Goal: Task Accomplishment & Management: Use online tool/utility

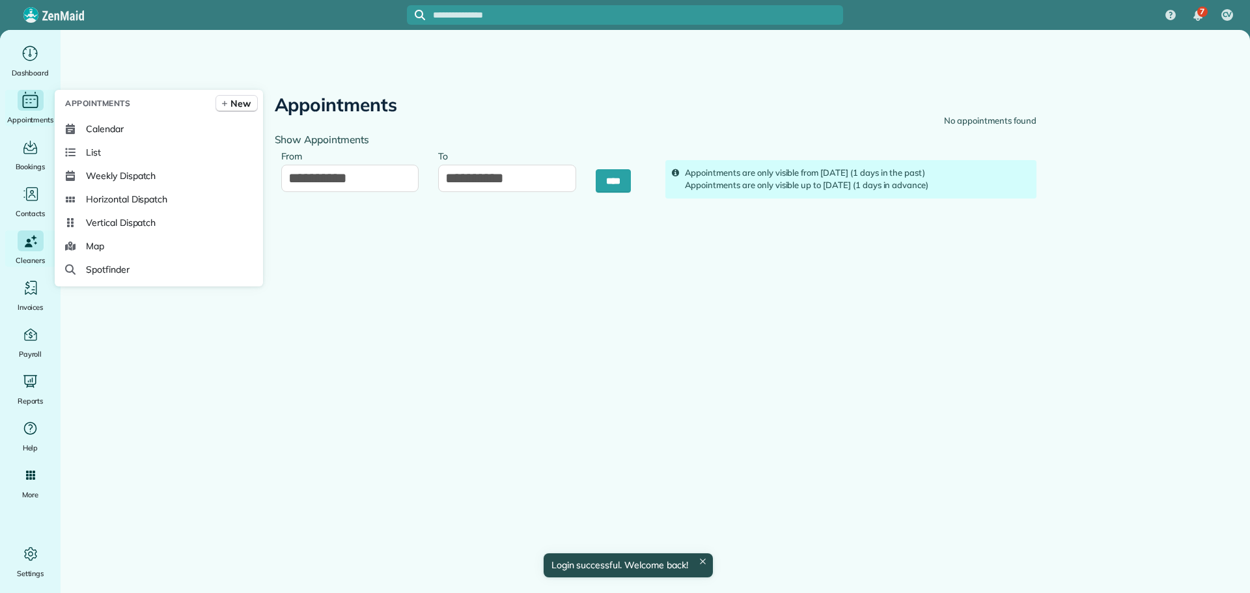
click at [18, 109] on div "Main" at bounding box center [31, 100] width 26 height 21
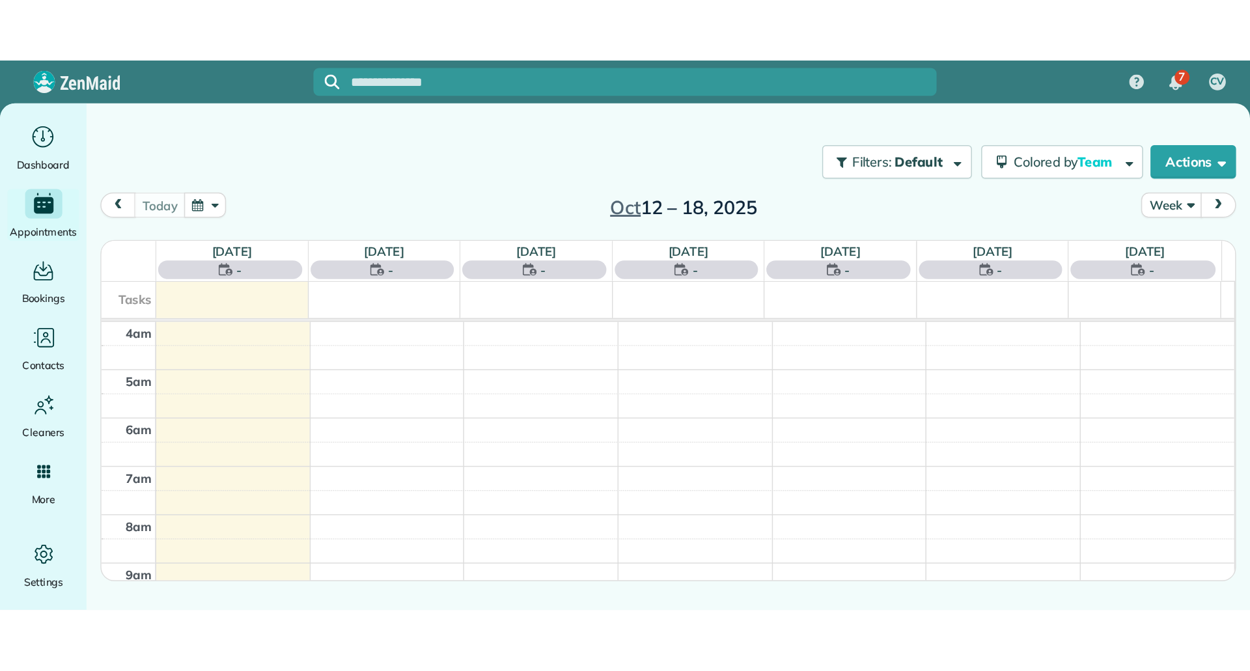
scroll to position [122, 0]
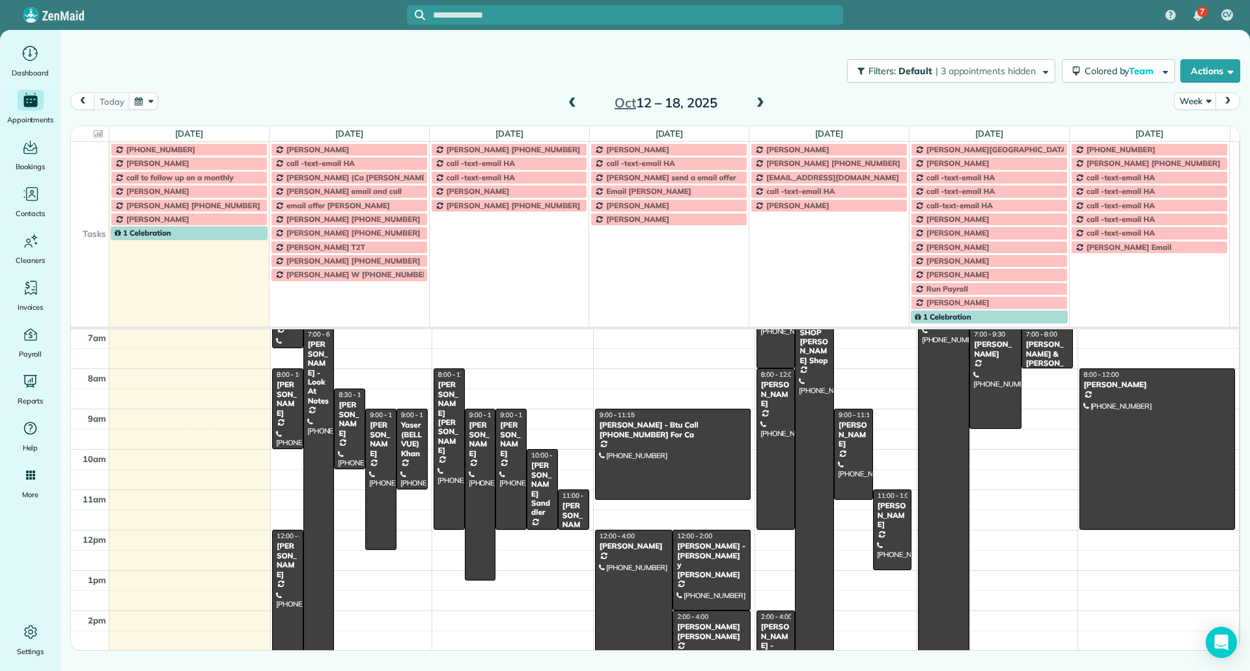
click at [85, 183] on td at bounding box center [90, 178] width 38 height 14
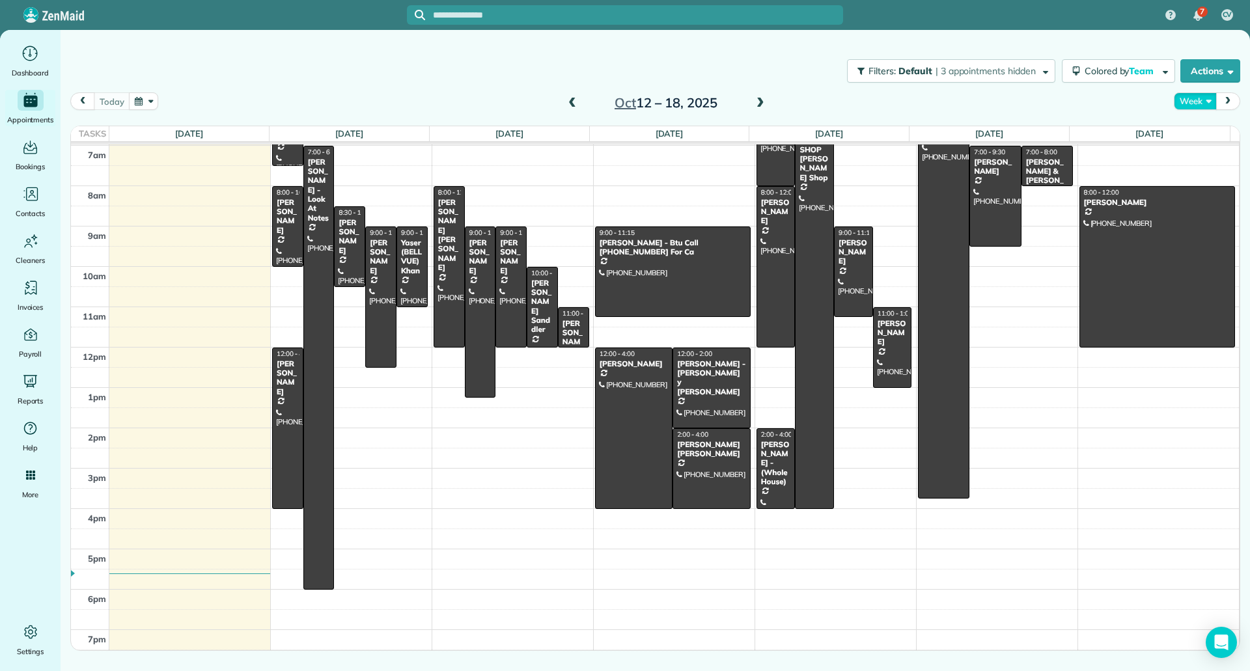
click at [1197, 103] on button "Week" at bounding box center [1195, 101] width 42 height 18
click at [1194, 132] on link "Day" at bounding box center [1226, 132] width 103 height 26
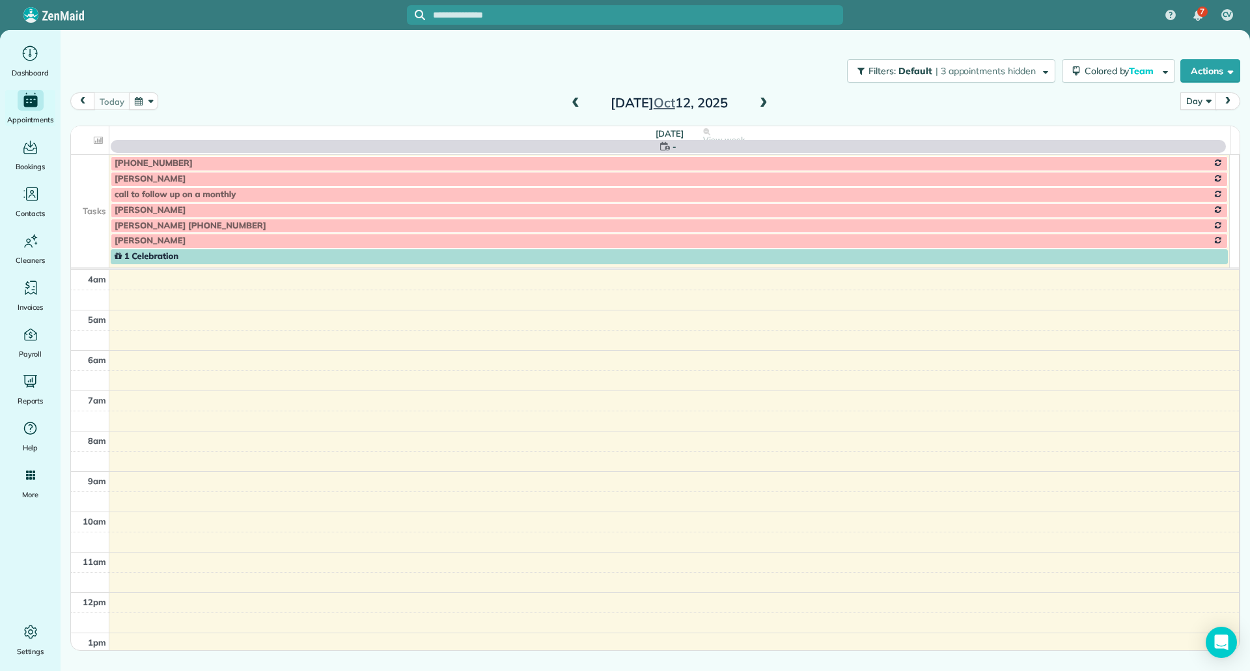
scroll to position [122, 0]
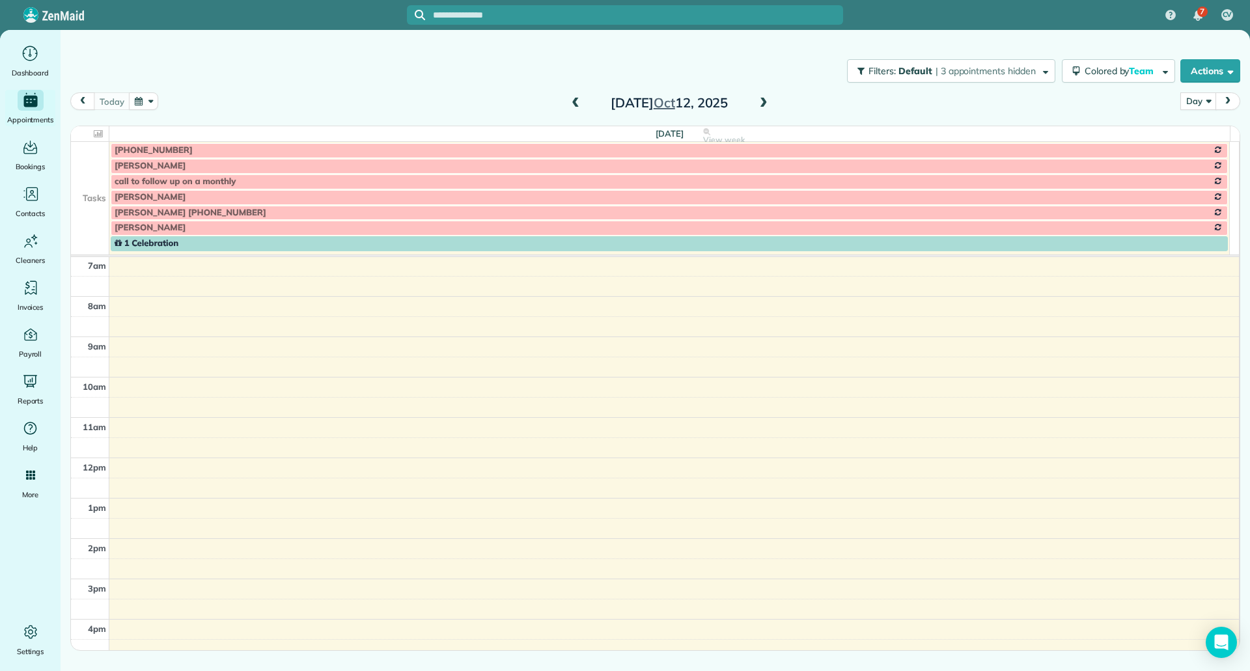
click at [761, 107] on span at bounding box center [764, 104] width 14 height 12
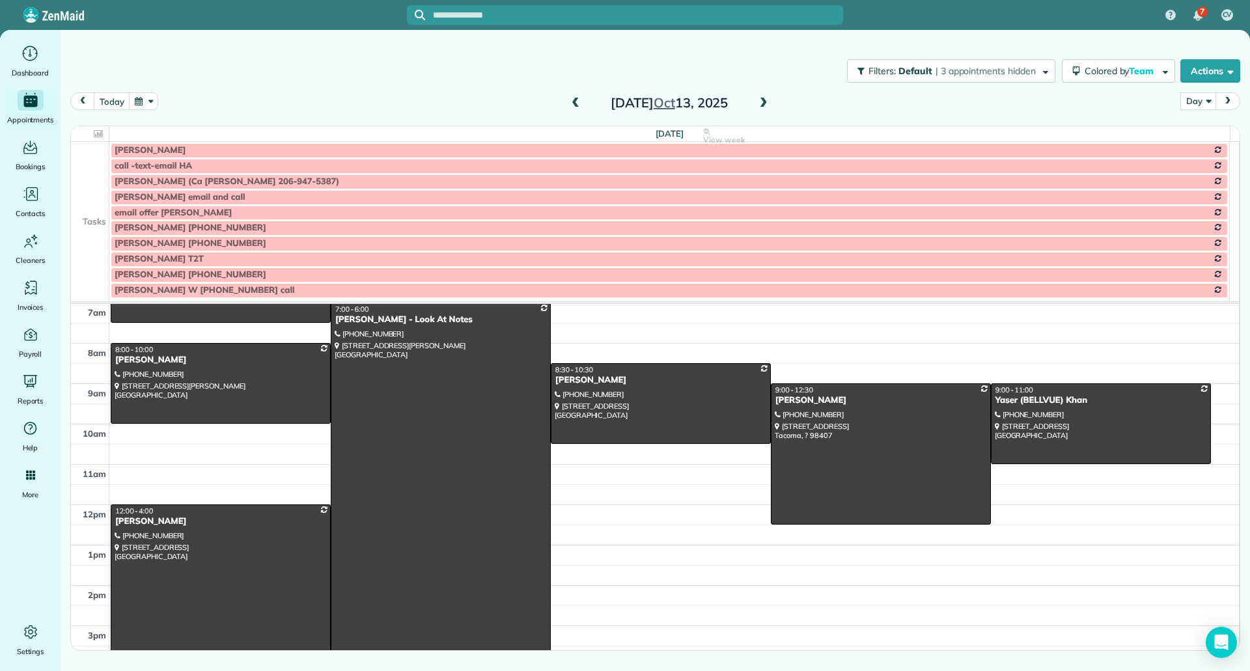
click at [83, 165] on td at bounding box center [90, 166] width 38 height 16
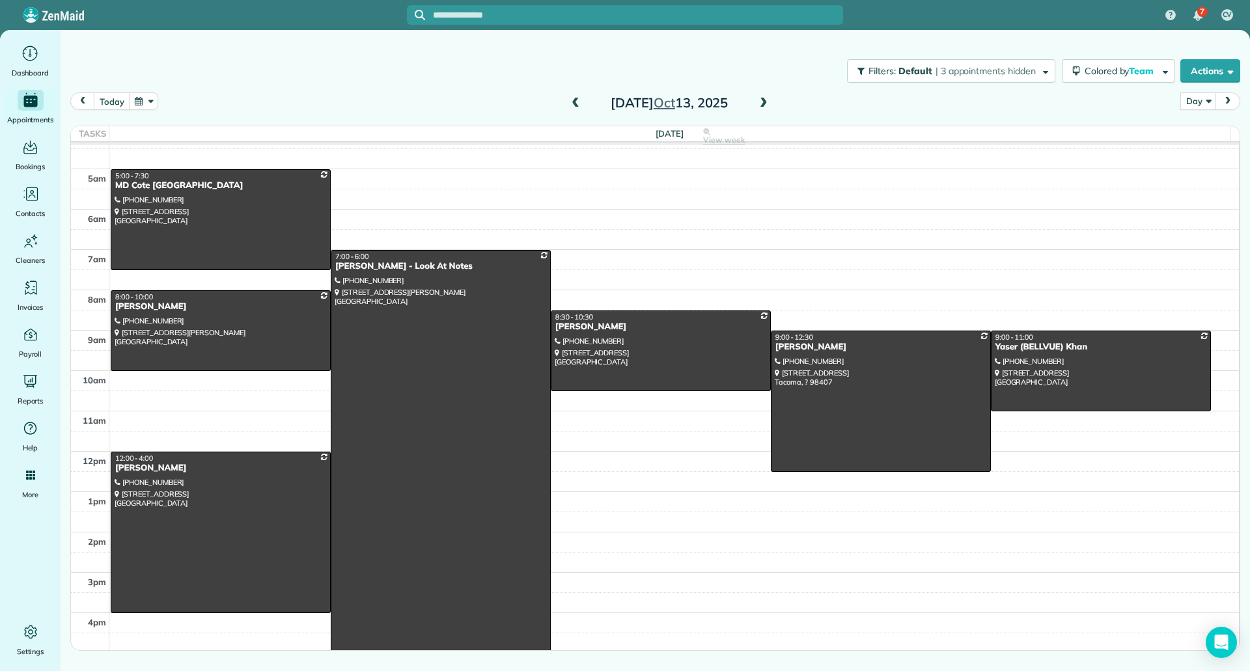
scroll to position [0, 0]
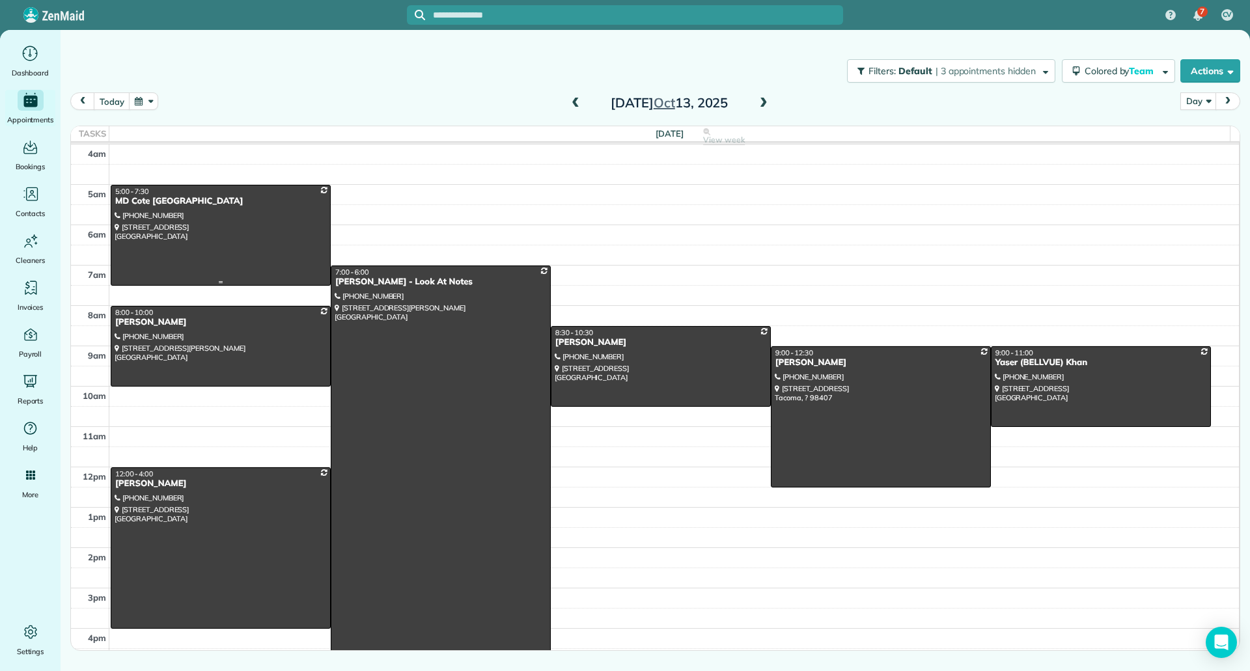
click at [311, 226] on div at bounding box center [220, 236] width 219 height 100
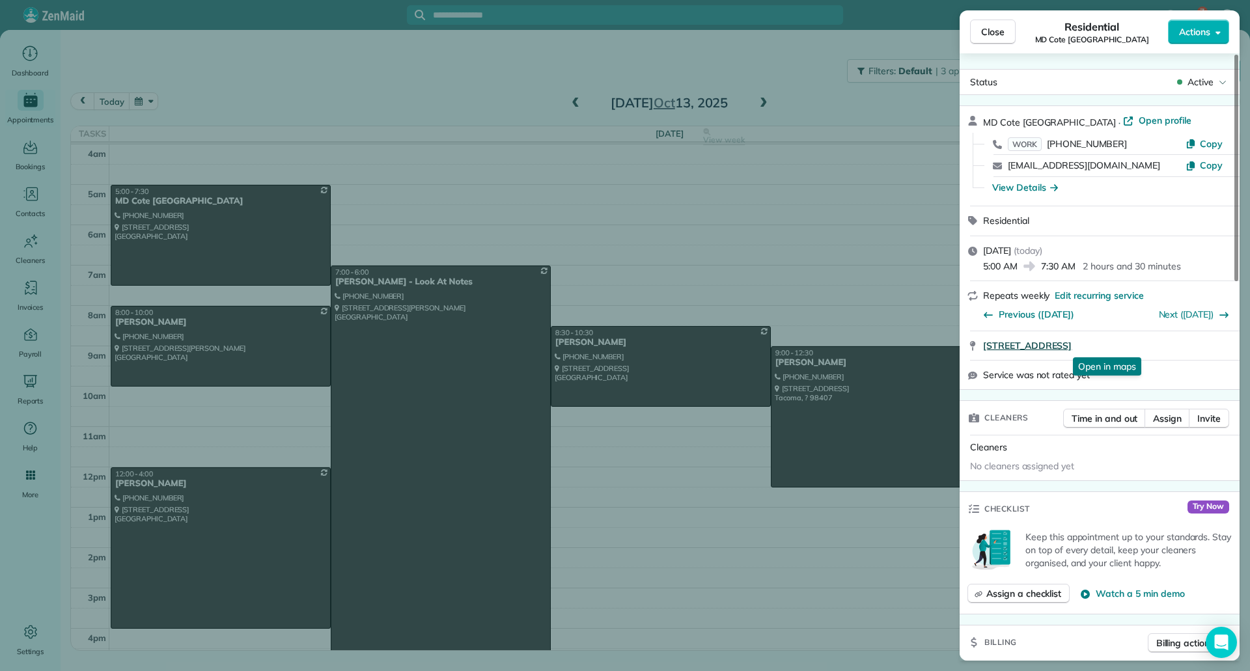
drag, startPoint x: 980, startPoint y: 348, endPoint x: 1182, endPoint y: 350, distance: 201.9
click at [1182, 350] on div "27203 216 Ave SE Maple Valley WA 98038 Open in maps Open in maps" at bounding box center [1100, 345] width 280 height 29
copy span "27203 216 Ave SE Maple Valley WA 98038"
drag, startPoint x: 1217, startPoint y: 143, endPoint x: 1070, endPoint y: 143, distance: 147.2
click at [1217, 143] on span "Copy" at bounding box center [1211, 144] width 23 height 12
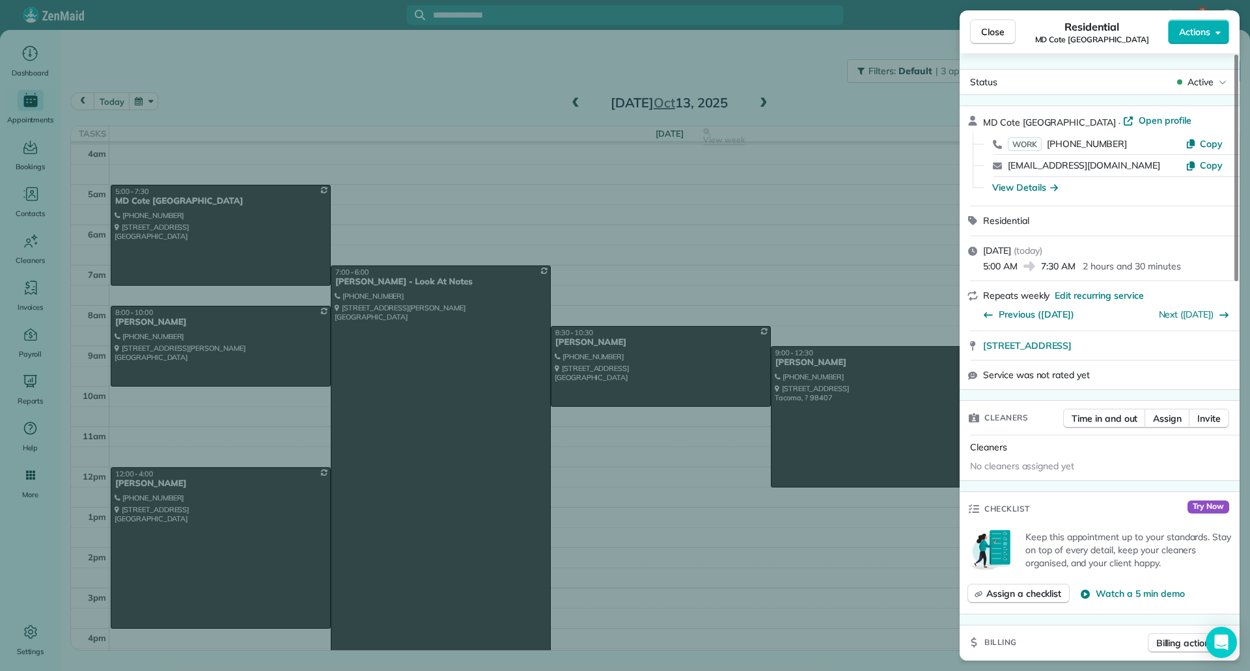
click at [997, 42] on button "Close" at bounding box center [993, 32] width 46 height 25
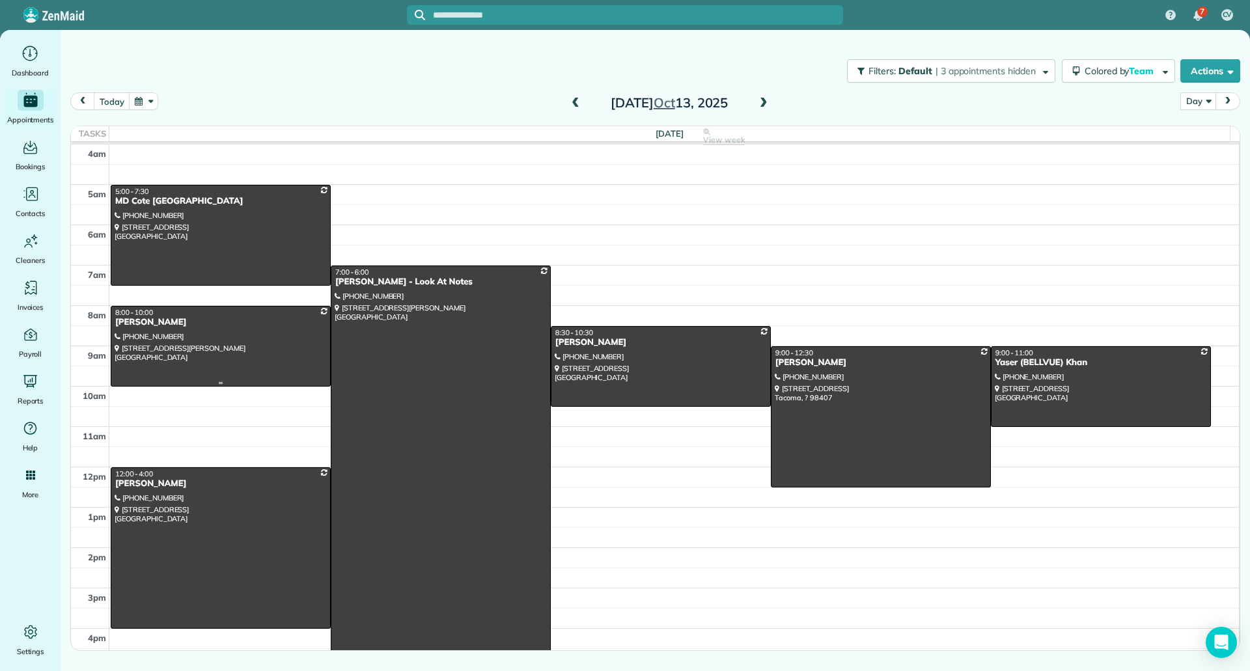
click at [212, 333] on div at bounding box center [220, 346] width 219 height 79
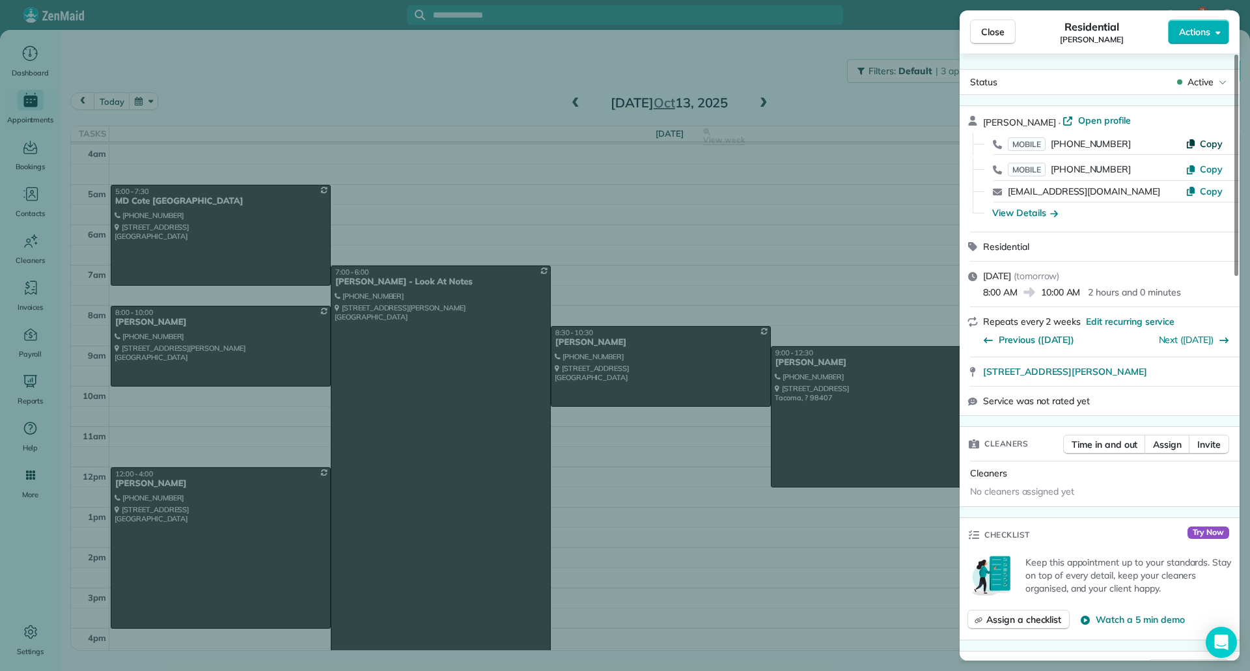
click at [1222, 139] on span "Copy" at bounding box center [1211, 144] width 23 height 12
drag, startPoint x: 978, startPoint y: 373, endPoint x: 1202, endPoint y: 373, distance: 224.7
click at [1202, 373] on div "6954 Parshall Place Southwest Seattle WA 98136 Open in maps Open in maps" at bounding box center [1100, 372] width 280 height 29
copy span "6954 Parshall Place Southwest Seattle WA 98136"
click at [1026, 213] on div "View Details" at bounding box center [1025, 212] width 66 height 13
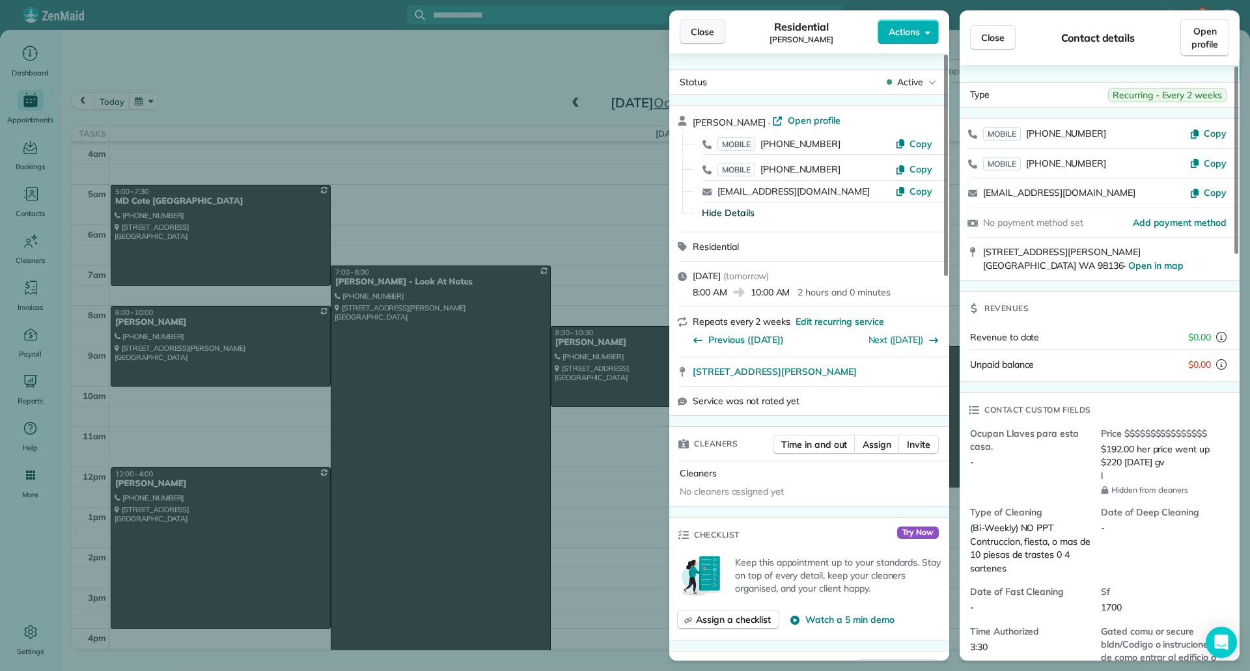
click at [711, 31] on span "Close" at bounding box center [702, 31] width 23 height 13
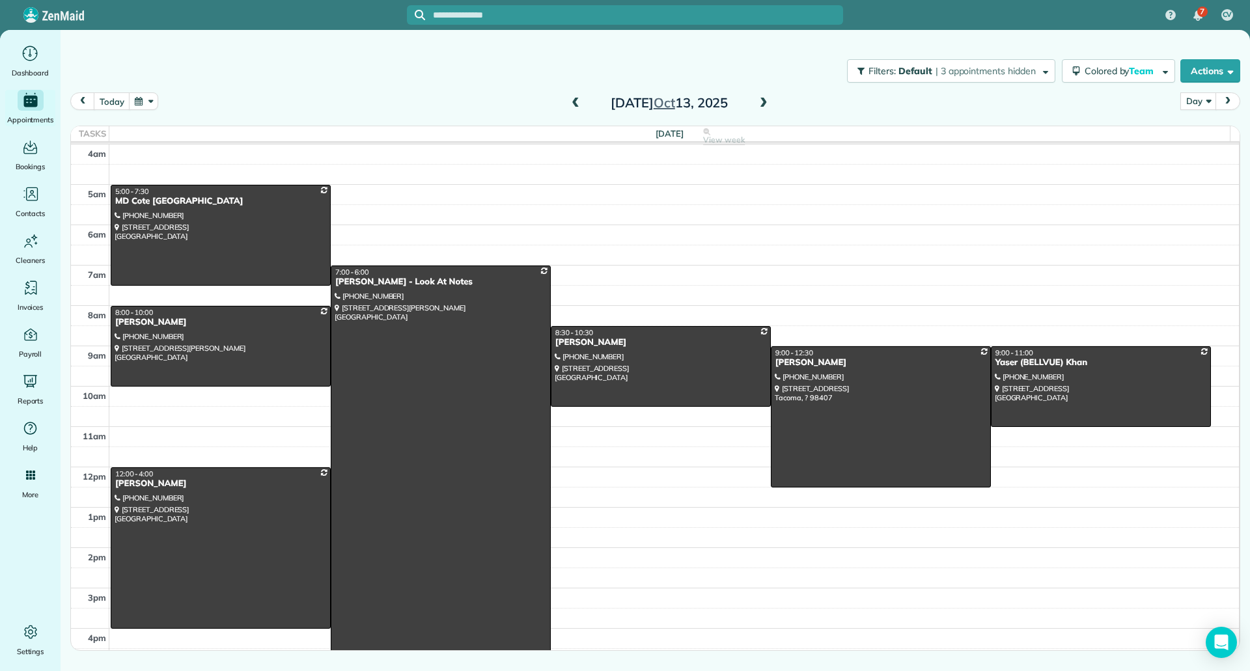
click at [461, 320] on div at bounding box center [440, 487] width 219 height 443
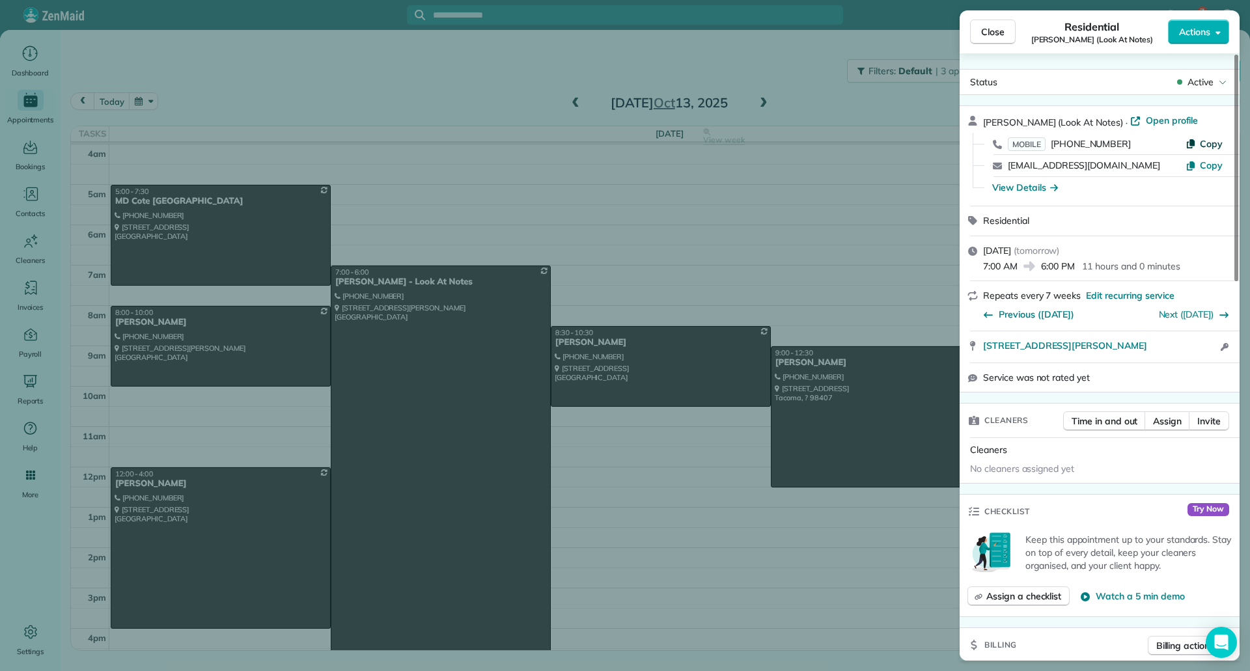
click at [1191, 144] on icon "button" at bounding box center [1191, 143] width 10 height 10
drag, startPoint x: 978, startPoint y: 350, endPoint x: 1132, endPoint y: 343, distance: 154.5
click at [1132, 343] on div "3704 E Howe St Seattle WA 98122 Open in maps Open in maps Open access informati…" at bounding box center [1100, 346] width 280 height 31
copy span "3704 E Howe St Seattle WA 98122"
drag, startPoint x: 1002, startPoint y: 189, endPoint x: 1011, endPoint y: 176, distance: 15.4
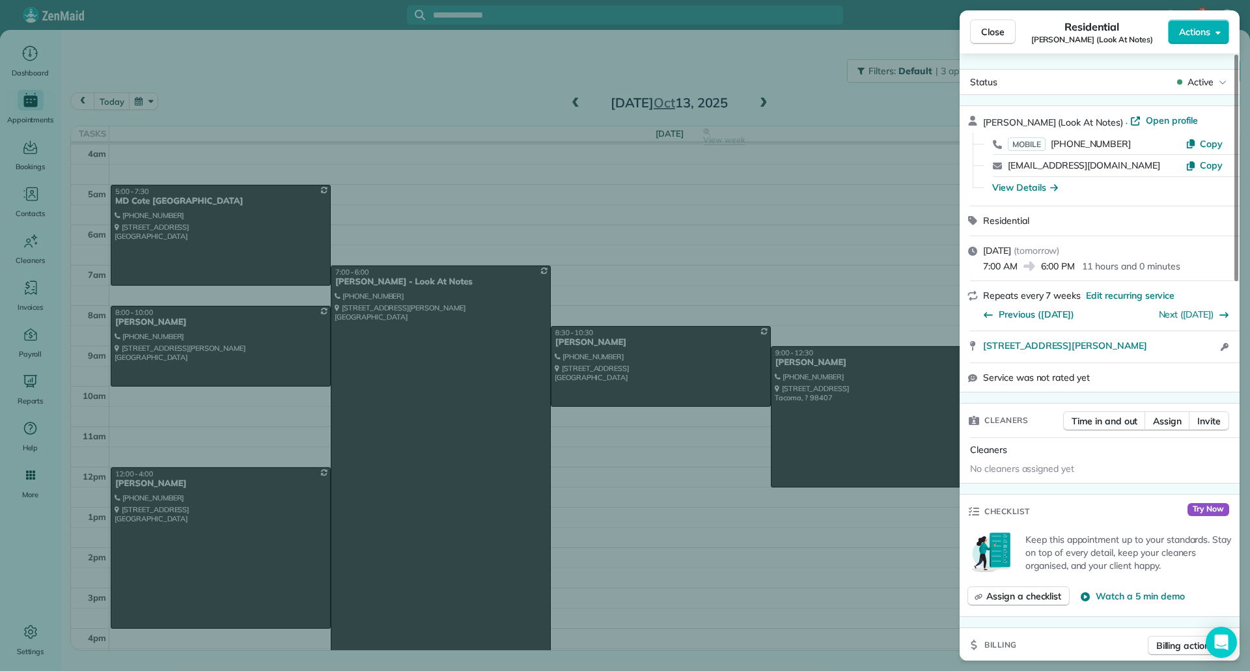
click at [1003, 189] on div "View Details" at bounding box center [1025, 187] width 66 height 13
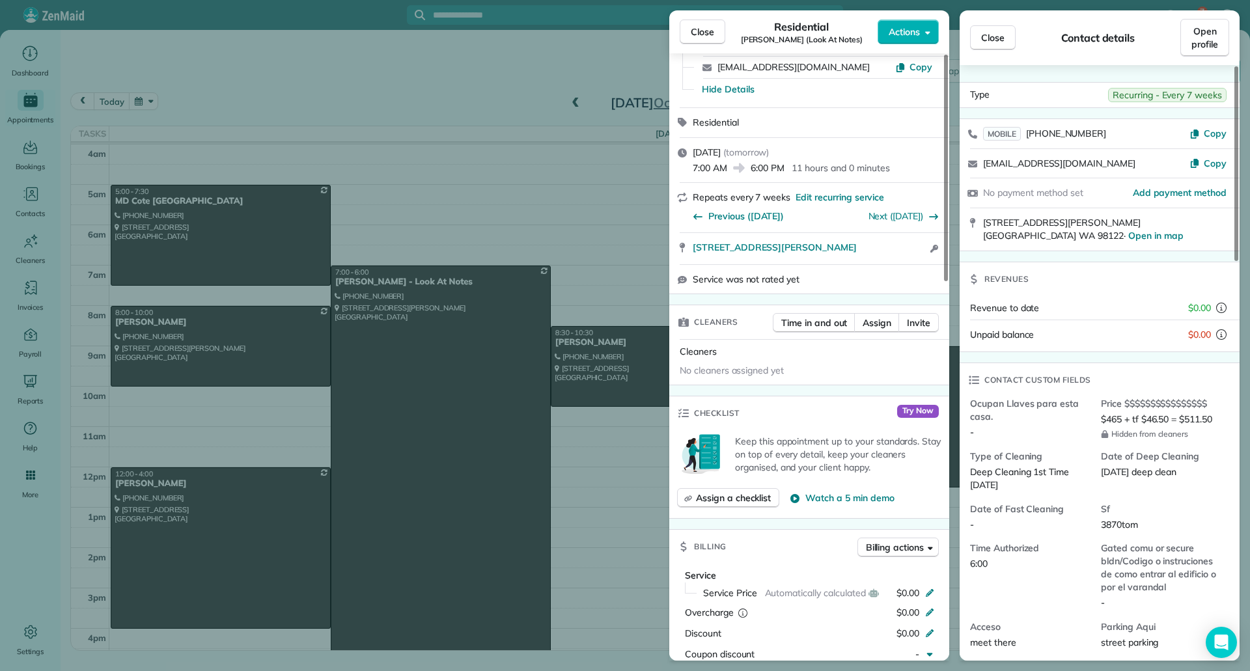
scroll to position [130, 0]
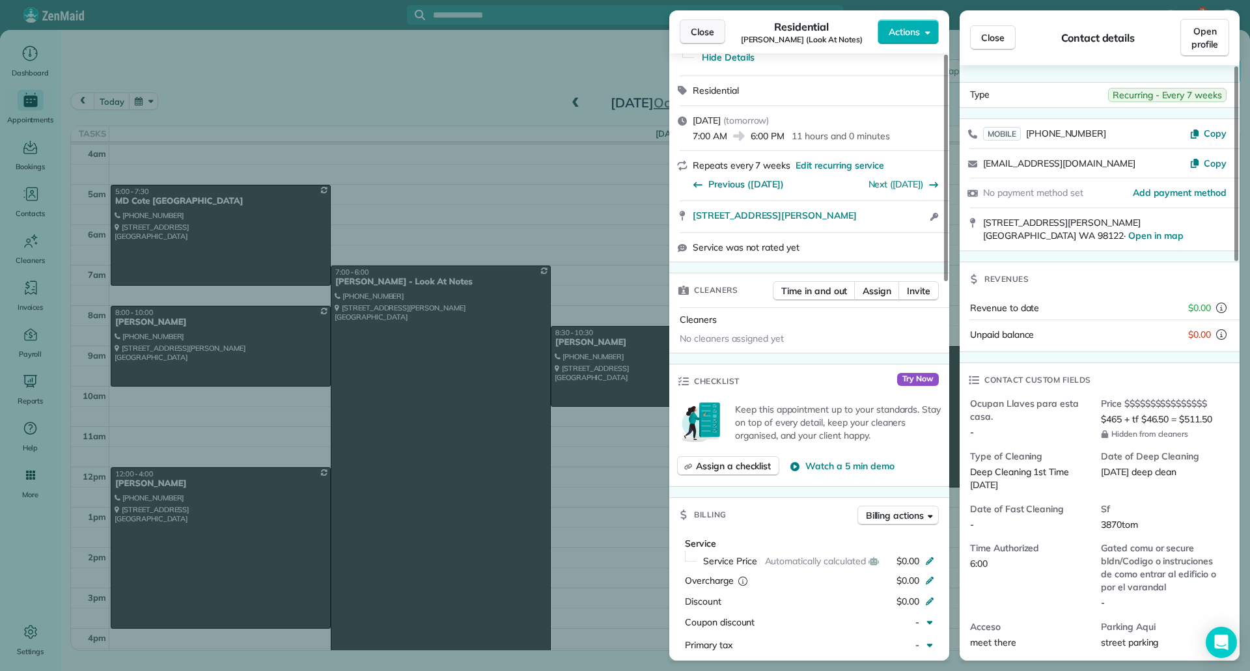
click at [706, 30] on span "Close" at bounding box center [702, 31] width 23 height 13
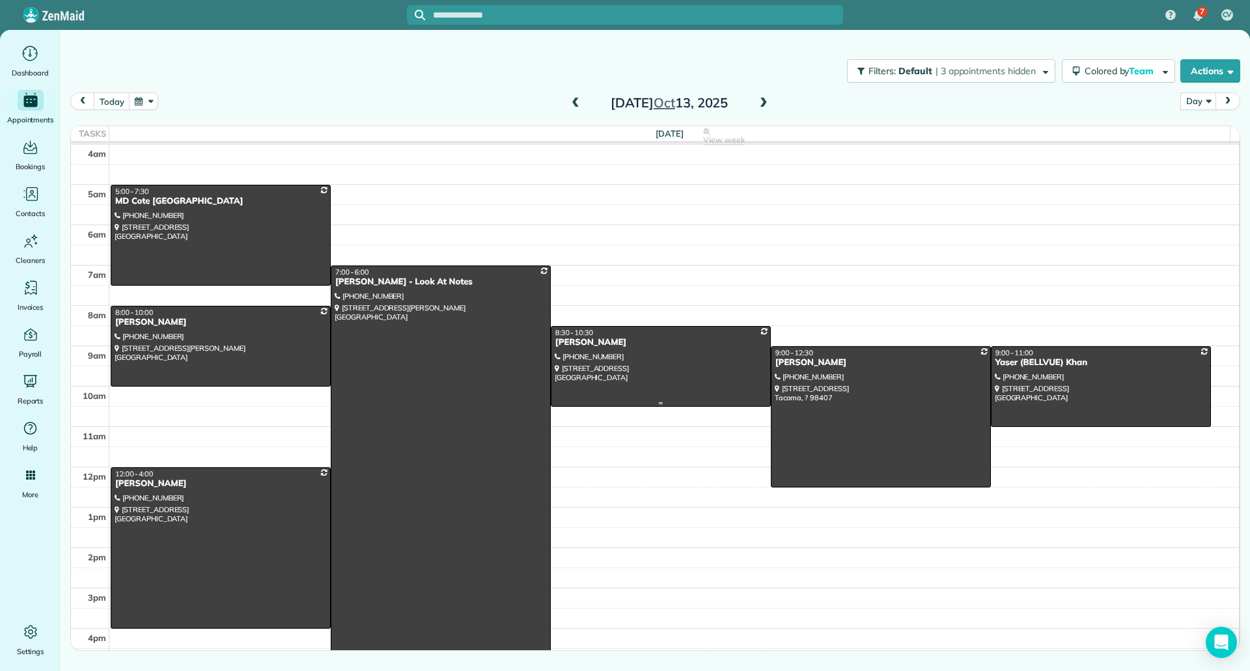
click at [691, 368] on div at bounding box center [661, 366] width 219 height 79
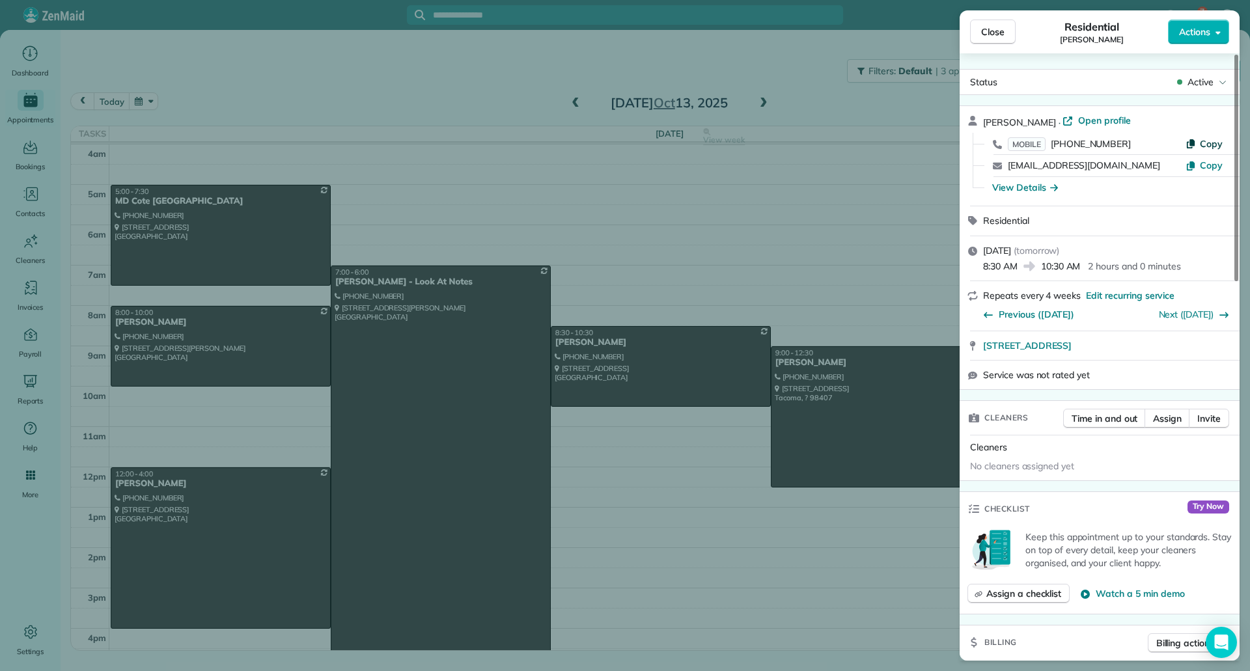
click at [1211, 139] on span "Copy" at bounding box center [1211, 144] width 23 height 12
drag, startPoint x: 981, startPoint y: 347, endPoint x: 1139, endPoint y: 346, distance: 158.3
click at [1139, 346] on div "5110 NE 2nd CT Renton WA 98059 Open in maps Open in maps" at bounding box center [1100, 345] width 280 height 29
copy span "5110 NE 2nd CT Renton WA 98059"
click at [1017, 190] on div "View Details" at bounding box center [1025, 187] width 66 height 13
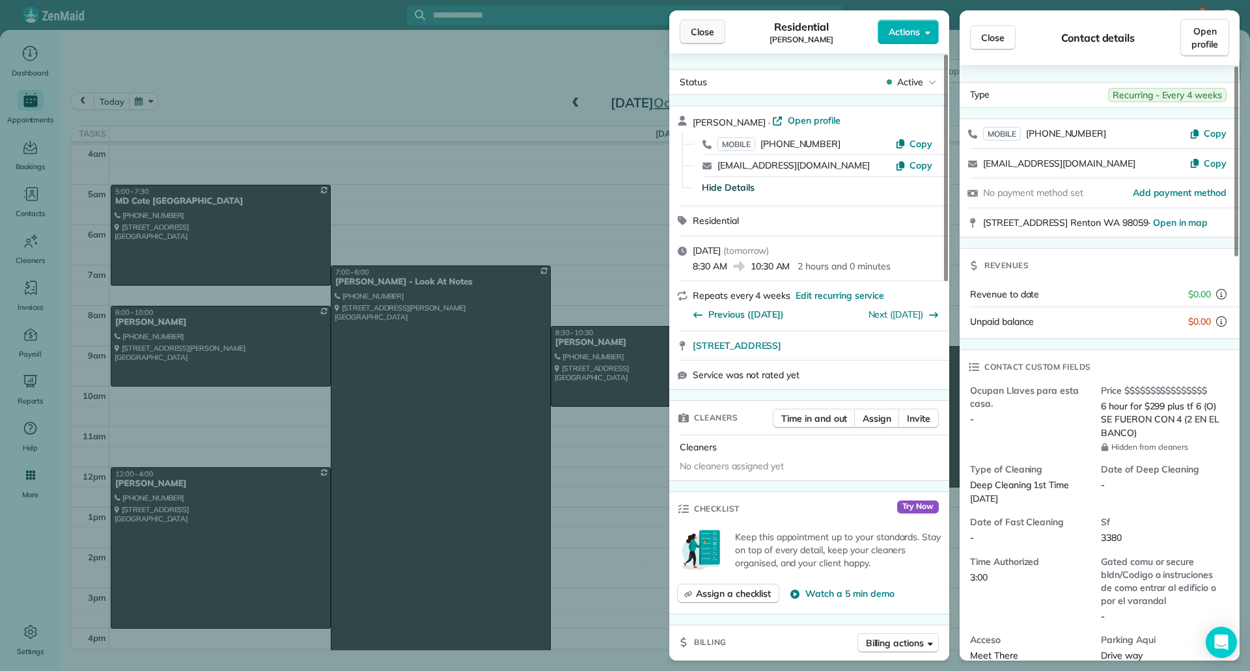
click at [710, 28] on span "Close" at bounding box center [702, 31] width 23 height 13
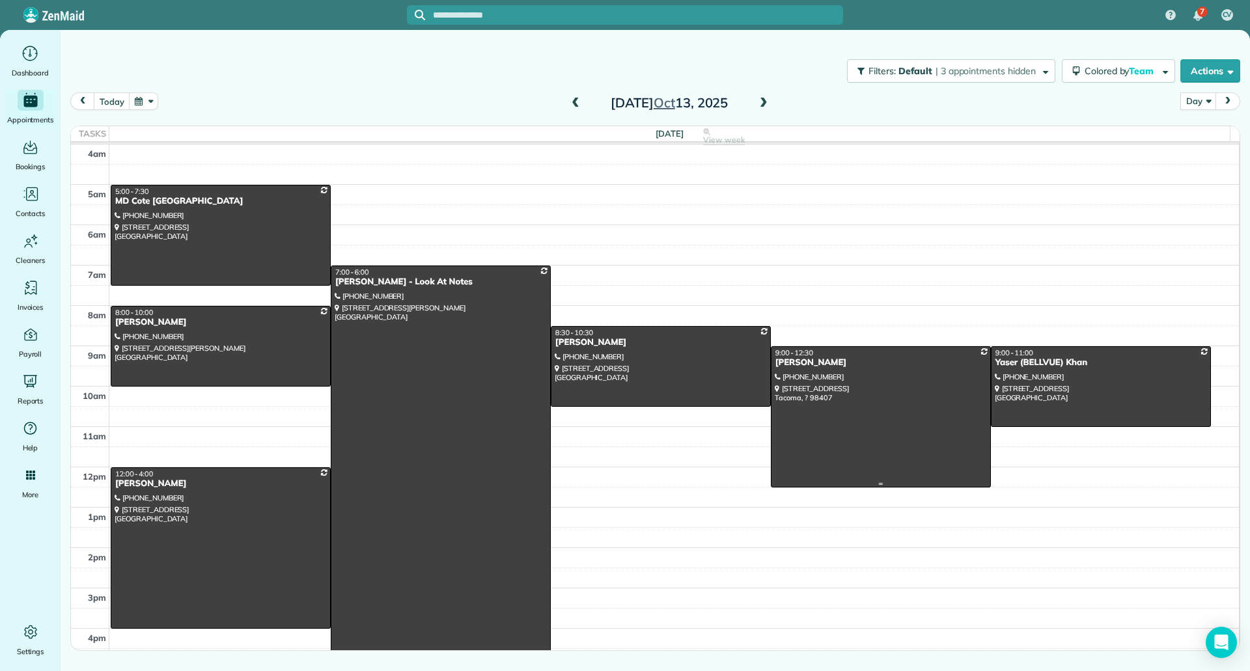
click at [932, 407] on div at bounding box center [881, 417] width 219 height 140
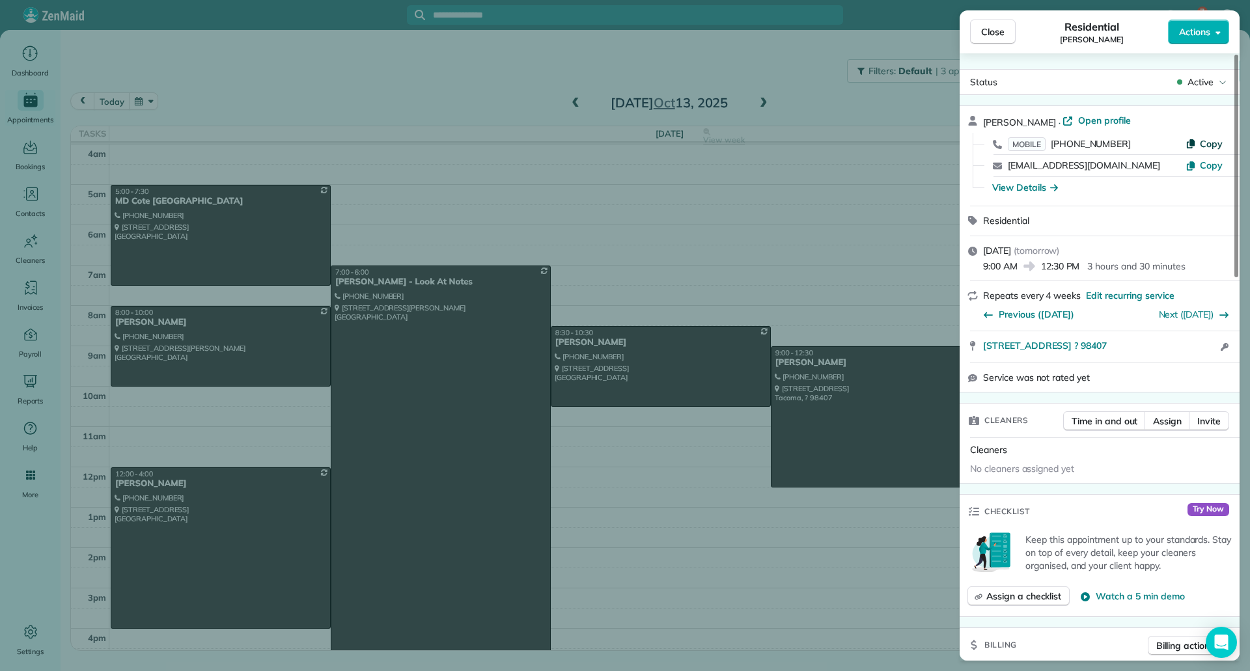
click at [1211, 139] on span "Copy" at bounding box center [1211, 144] width 23 height 12
drag, startPoint x: 981, startPoint y: 350, endPoint x: 1132, endPoint y: 352, distance: 151.8
click at [1132, 352] on div "4214 N Pearl ST Tacoma ? 98407 Open in maps Open in maps Open access information" at bounding box center [1100, 346] width 280 height 31
copy span "4214 N Pearl ST Tacoma ? 98407"
click at [1019, 192] on div "View Details" at bounding box center [1025, 187] width 66 height 13
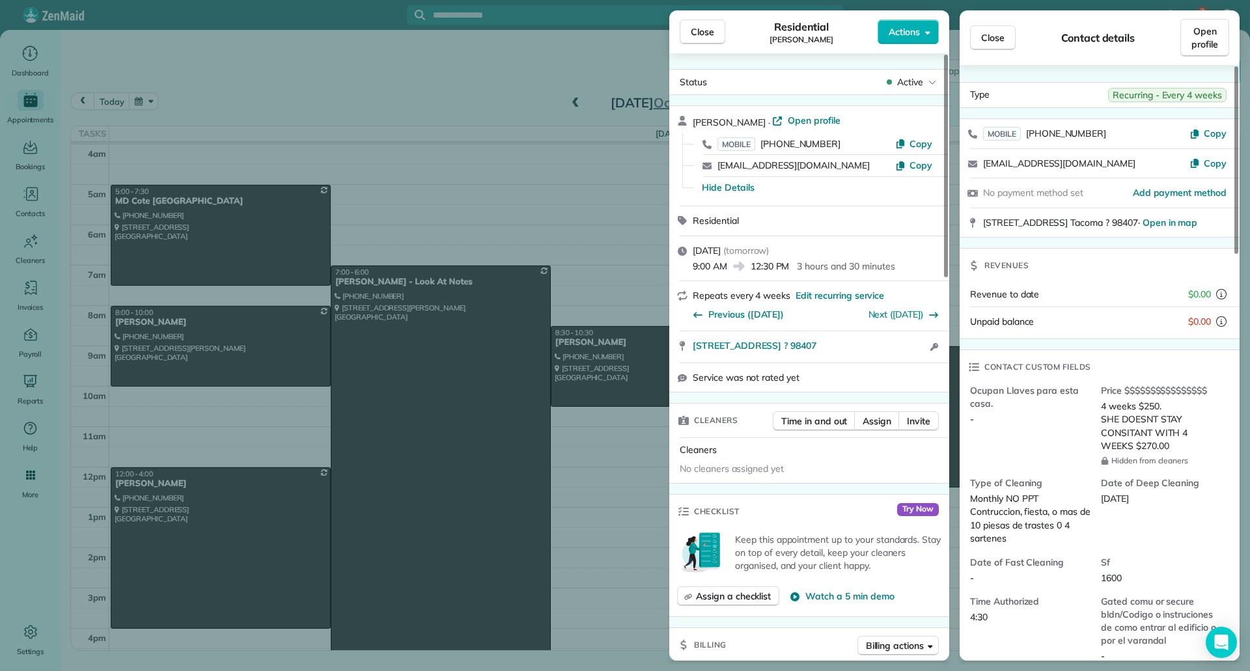
click at [666, 27] on div "Close Residential Lauren Hoogkabee Actions Status Active Lauren Hoogkabee · Ope…" at bounding box center [625, 335] width 1250 height 671
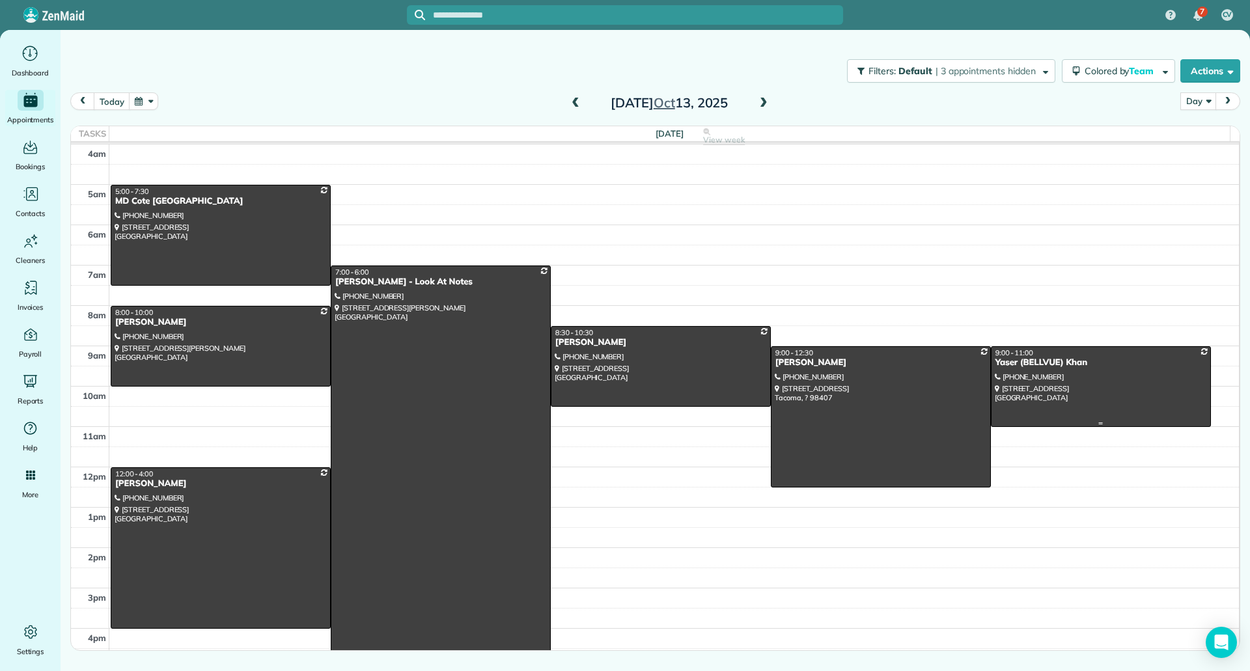
click at [1033, 374] on div at bounding box center [1101, 386] width 219 height 79
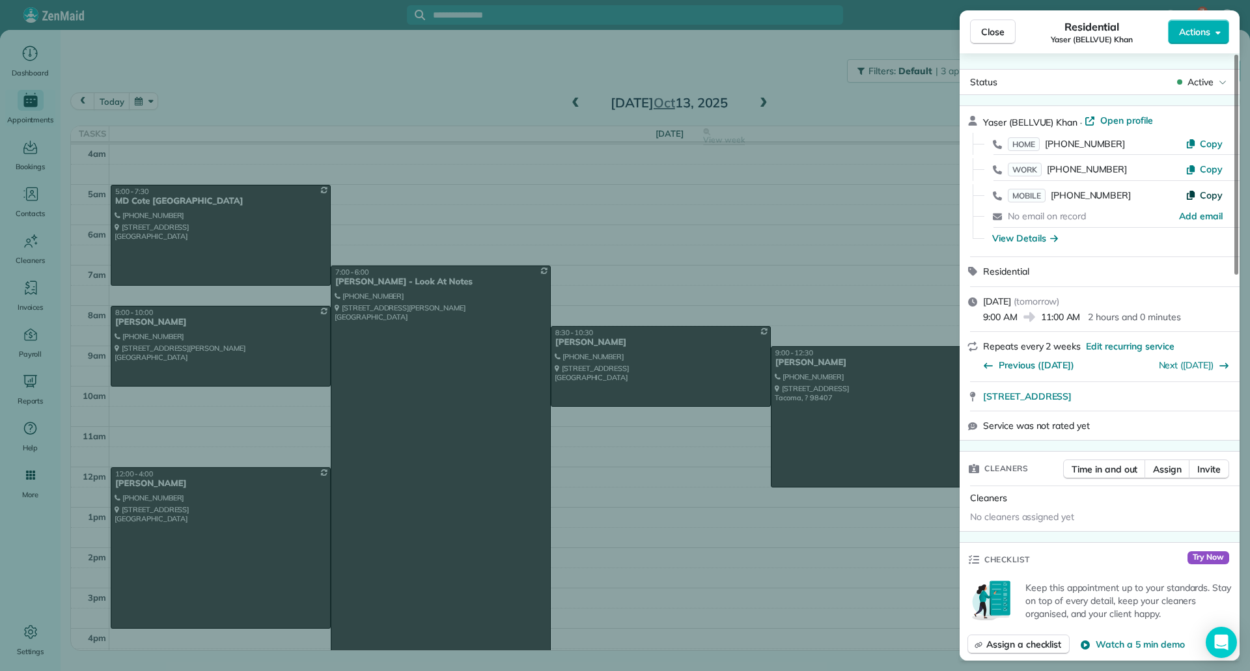
click at [1209, 189] on button "Copy" at bounding box center [1204, 195] width 37 height 13
drag, startPoint x: 979, startPoint y: 401, endPoint x: 1185, endPoint y: 404, distance: 205.2
click at [1185, 404] on div "309 124th PL NE Bellevue WA 98005" at bounding box center [1100, 396] width 280 height 29
copy span "309 124th PL NE Bellevue WA 98005"
click at [997, 245] on div at bounding box center [986, 238] width 26 height 23
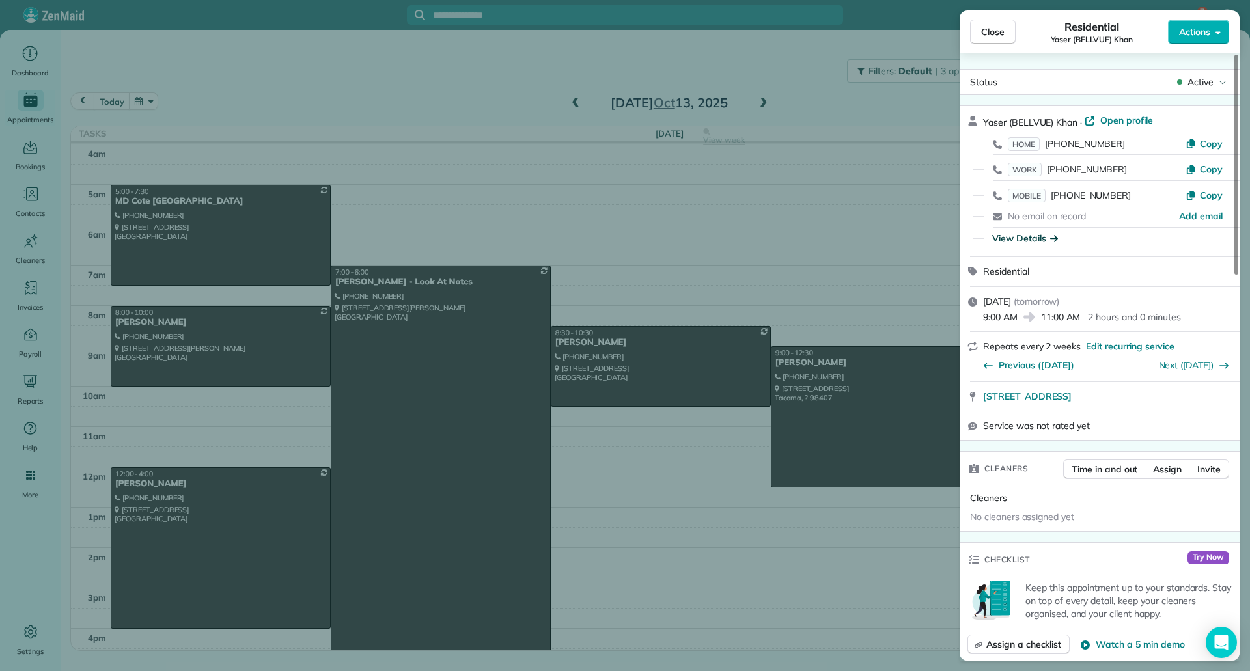
click at [1009, 238] on div "View Details" at bounding box center [1025, 238] width 66 height 13
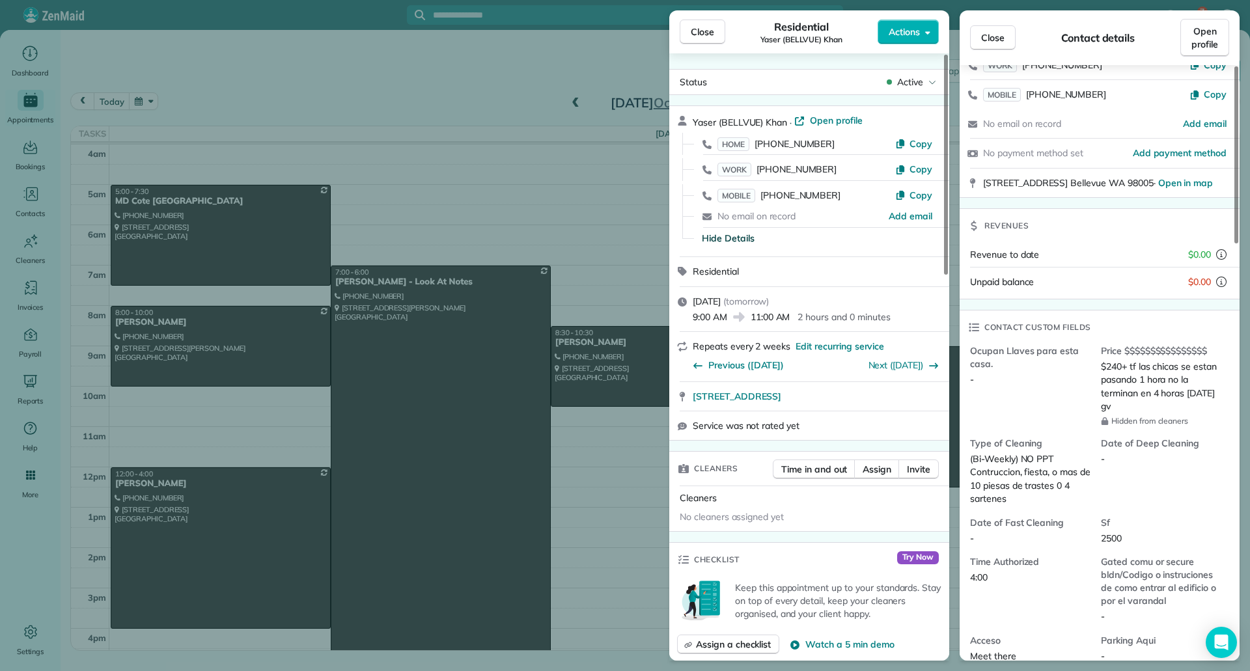
scroll to position [130, 0]
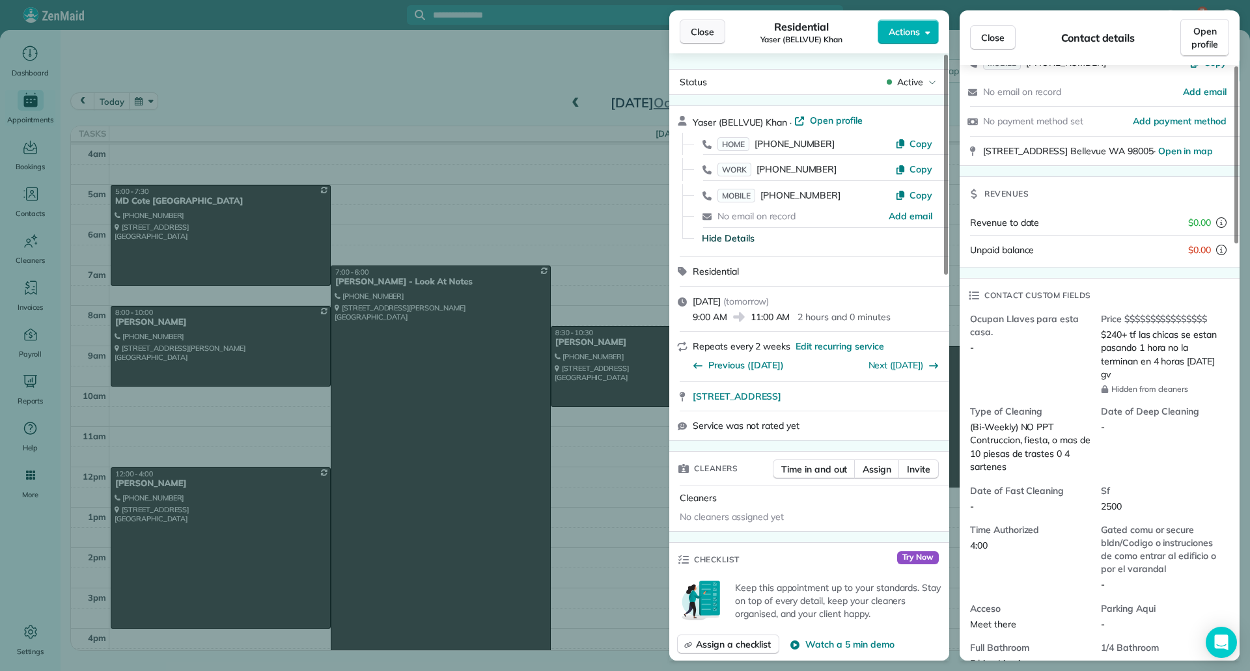
click at [697, 28] on span "Close" at bounding box center [702, 31] width 23 height 13
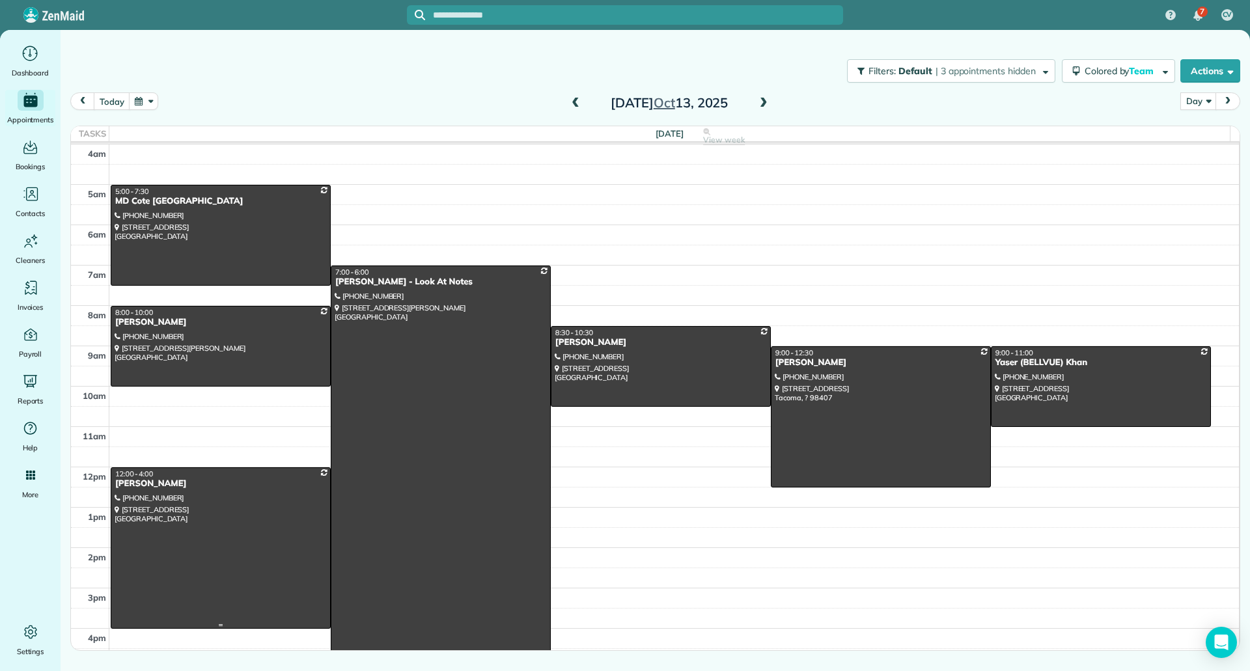
click at [191, 556] on div at bounding box center [220, 548] width 219 height 160
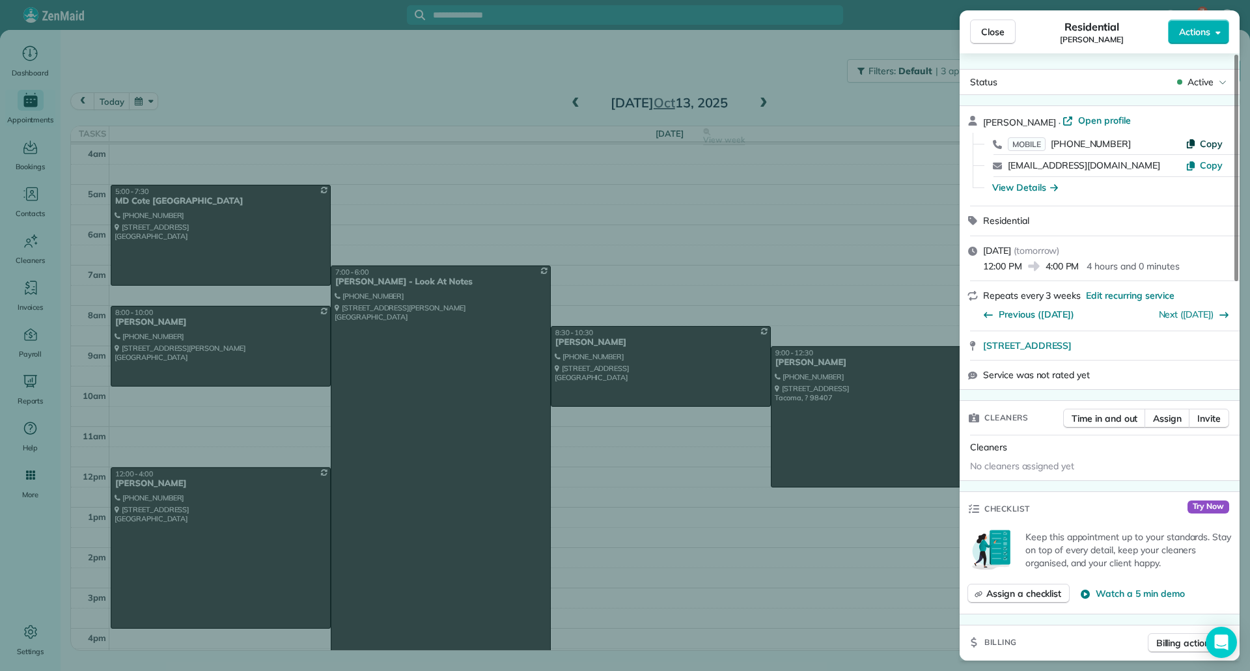
click at [1205, 145] on span "Copy" at bounding box center [1211, 144] width 23 height 12
drag, startPoint x: 978, startPoint y: 345, endPoint x: 1141, endPoint y: 360, distance: 164.2
click at [1141, 360] on div "34041 43rd AVE S Auburn WA 98001 Open in maps Open in maps" at bounding box center [1100, 345] width 280 height 29
copy div "34041 43rd AVE S Auburn WA 98001 Open in maps"
click at [1029, 186] on div "View Details" at bounding box center [1025, 187] width 66 height 13
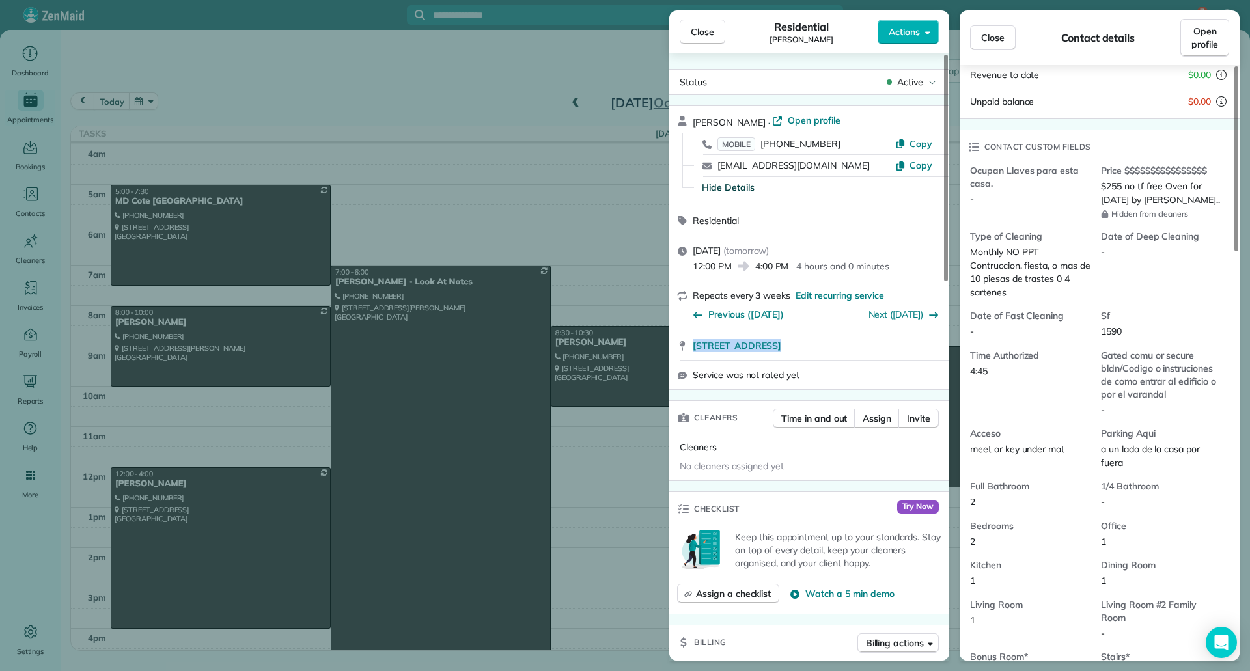
scroll to position [260, 0]
click at [723, 26] on button "Close" at bounding box center [703, 32] width 46 height 25
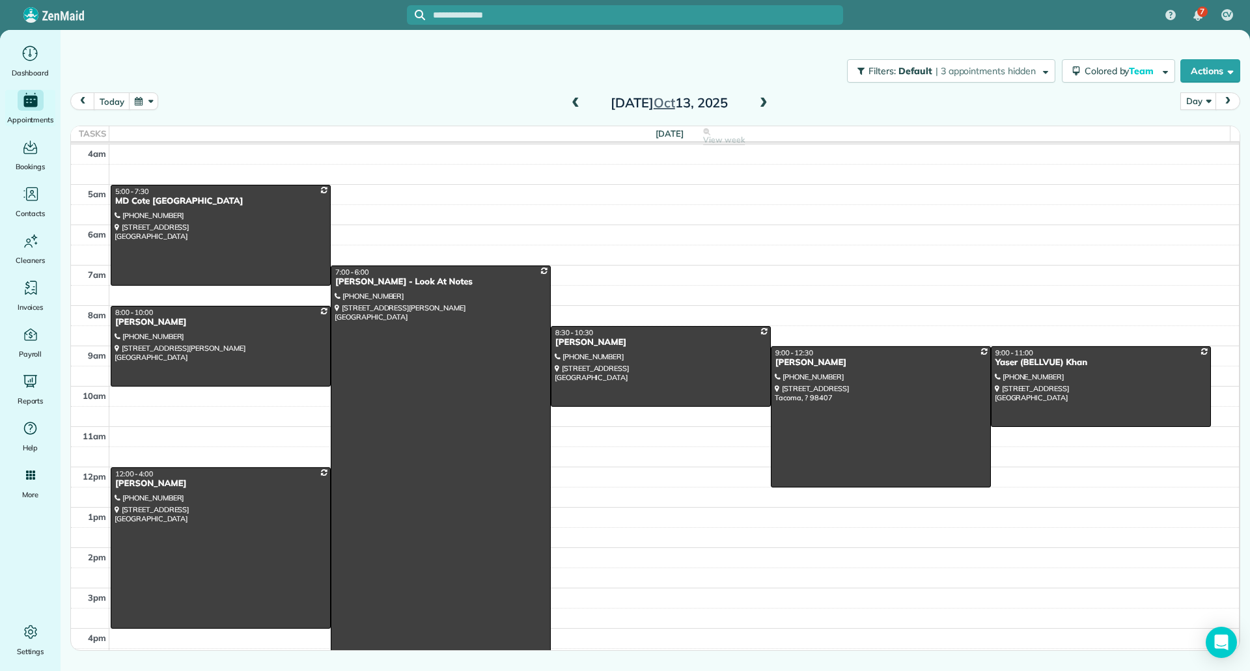
click at [768, 100] on span at bounding box center [764, 104] width 14 height 12
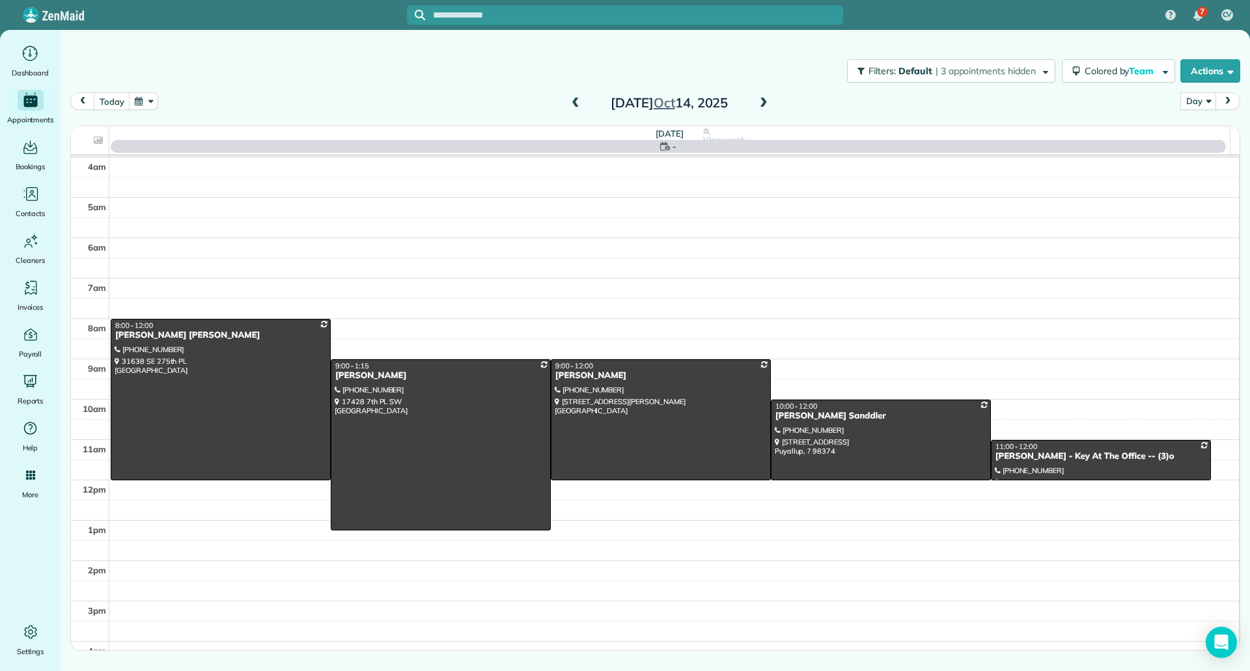
scroll to position [122, 0]
